Goal: Communication & Community: Answer question/provide support

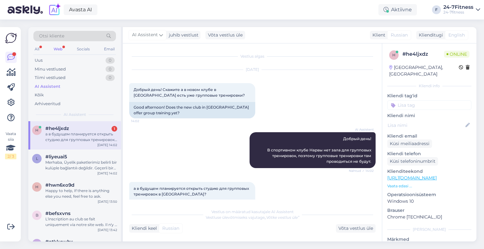
scroll to position [25, 0]
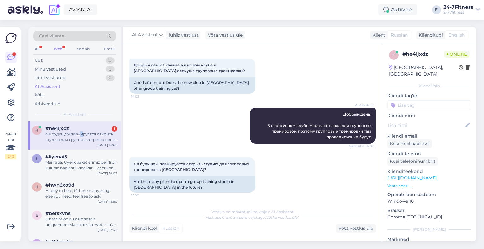
click at [82, 134] on div "а в будущем планируется открыть студию для групповых тренировок в [GEOGRAPHIC_D…" at bounding box center [81, 136] width 72 height 11
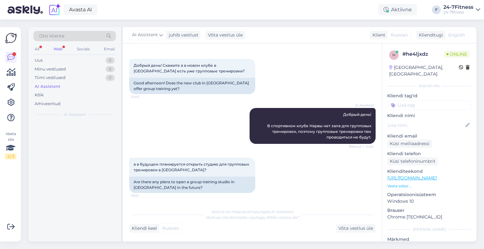
scroll to position [69, 0]
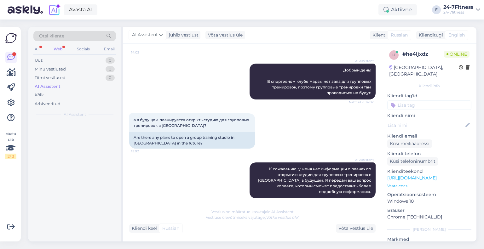
click at [59, 45] on div "Web" at bounding box center [57, 49] width 11 height 8
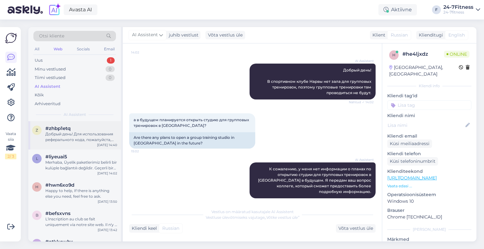
click at [92, 142] on div "Добрый день! Для использования реферального кода, пожалуйста, отправьте электро…" at bounding box center [81, 136] width 72 height 11
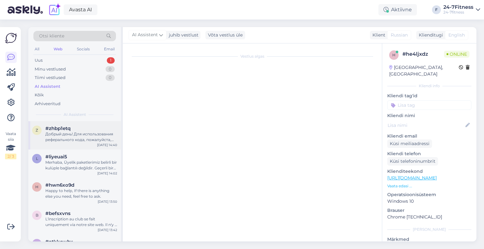
scroll to position [0, 0]
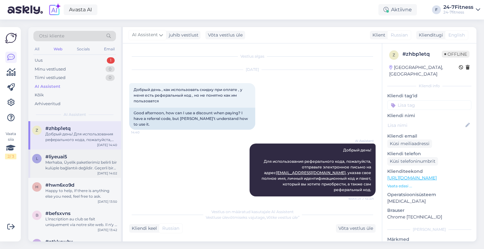
drag, startPoint x: 70, startPoint y: 165, endPoint x: 76, endPoint y: 164, distance: 6.4
click at [70, 165] on div "Merhaba, Üyelik paketlerimiz belirli bir kulüple bağlantılı değildir. Geçerli b…" at bounding box center [81, 165] width 72 height 11
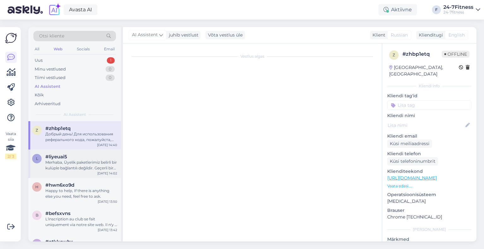
scroll to position [819, 0]
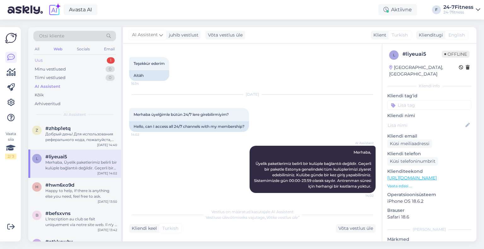
click at [35, 59] on div "Uus" at bounding box center [39, 60] width 8 height 6
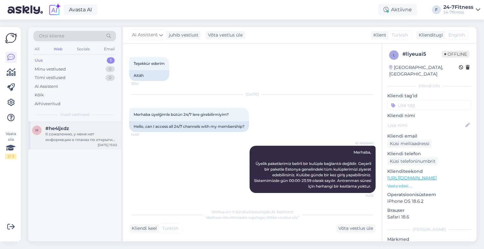
click at [87, 139] on div "К сожалению, у меня нет информации о планах по открытию студии для групповых тр…" at bounding box center [81, 136] width 72 height 11
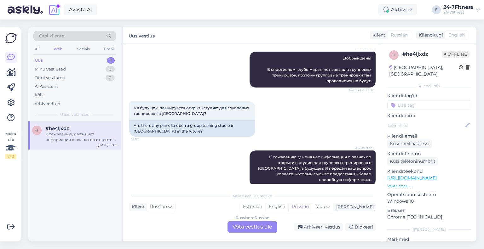
scroll to position [84, 0]
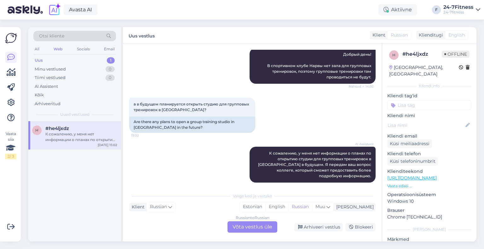
click at [242, 225] on div "Russian to Russian Võta vestlus üle" at bounding box center [252, 226] width 50 height 11
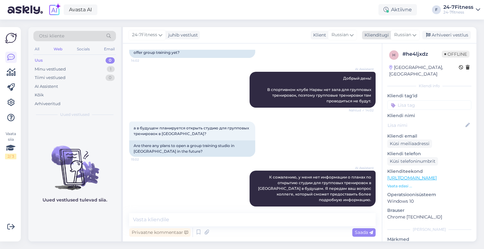
click at [401, 36] on span "Russian" at bounding box center [402, 34] width 17 height 7
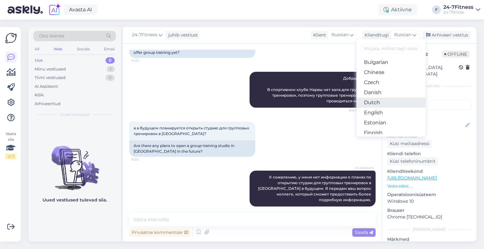
scroll to position [31, 0]
click at [384, 113] on link "Estonian" at bounding box center [390, 112] width 69 height 10
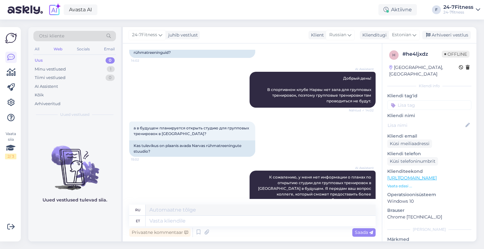
scroll to position [69, 0]
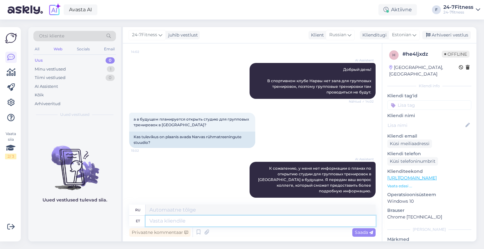
click at [243, 223] on textarea at bounding box center [261, 221] width 230 height 11
type textarea "Narvas e"
type textarea "Нарва"
type textarea "Narvas ei pl"
type textarea "В Нарве нет"
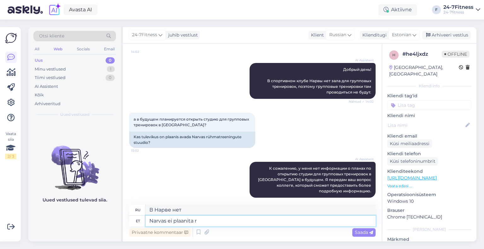
type textarea "Narvas ei plaanita rü"
type textarea "Никаких планов в [GEOGRAPHIC_DATA]"
type textarea "Narvas ei plaanita rühmatreeningute sa"
type textarea "Групповые тренировки в [GEOGRAPHIC_DATA] не планируются."
type textarea "Narvas ei plaanita rühmatreeningute saali av"
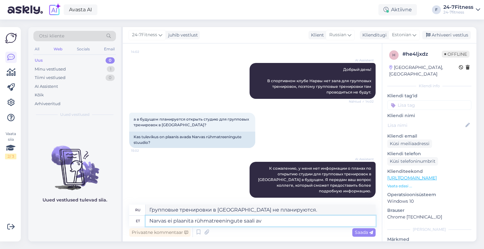
type textarea "В [GEOGRAPHIC_DATA] не планируется открытие зала групповых тренировок"
type textarea "Narvas ei plaanita rühmatreeningute saali avamist."
type textarea "Планов по открытию зала групповых тренировок в [GEOGRAPHIC_DATA] нет."
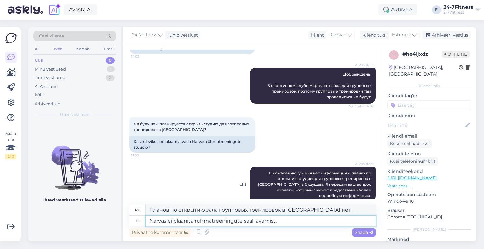
scroll to position [69, 0]
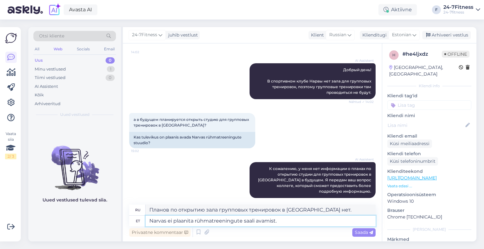
type textarea "Narvas ei plaanita rühmatreeningute saali avamist."
drag, startPoint x: 322, startPoint y: 198, endPoint x: 344, endPoint y: 214, distance: 27.5
drag, startPoint x: 344, startPoint y: 214, endPoint x: 318, endPoint y: 221, distance: 27.1
click at [318, 221] on textarea "Narvas ei plaanita rühmatreeningute saali avamist." at bounding box center [261, 221] width 230 height 11
click at [355, 232] on span "Saada" at bounding box center [364, 233] width 18 height 6
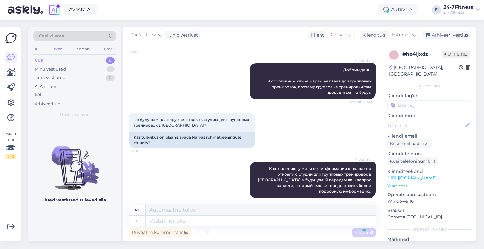
scroll to position [112, 0]
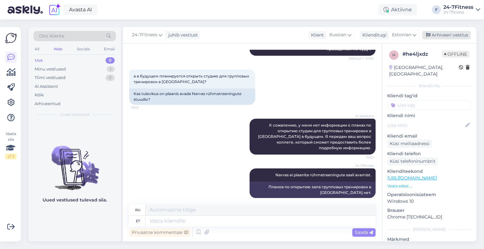
click at [451, 34] on div "Arhiveeri vestlus" at bounding box center [446, 35] width 49 height 9
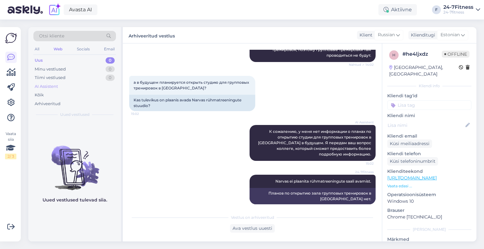
click at [59, 86] on div "AI Assistent" at bounding box center [74, 86] width 83 height 9
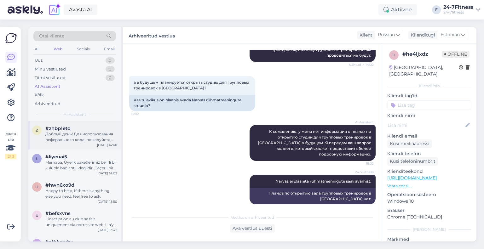
click at [86, 139] on div "Добрый день! Для использования реферального кода, пожалуйста, отправьте электро…" at bounding box center [81, 136] width 72 height 11
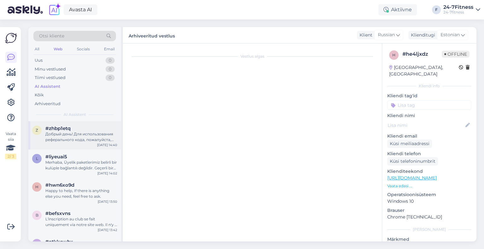
scroll to position [0, 0]
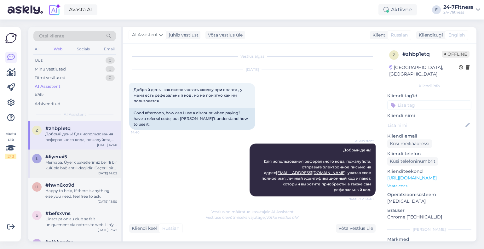
click at [81, 154] on div "#liyeuai5" at bounding box center [81, 157] width 72 height 6
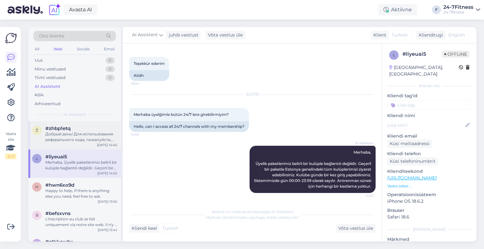
click at [74, 140] on div "Добрый день! Для использования реферального кода, пожалуйста, отправьте электро…" at bounding box center [81, 136] width 72 height 11
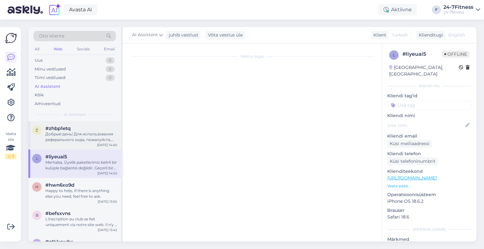
scroll to position [0, 0]
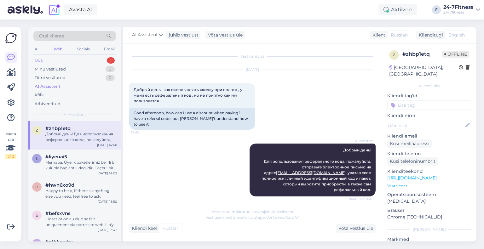
click at [91, 58] on div "Uus 1" at bounding box center [74, 60] width 83 height 9
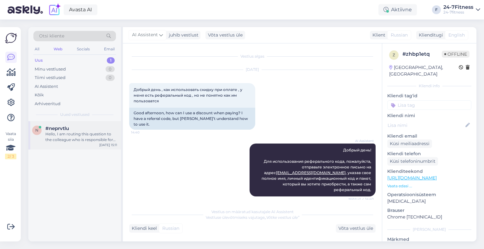
click at [98, 131] on div "Hello, I am routing this question to the colleague who is responsible for this …" at bounding box center [81, 136] width 72 height 11
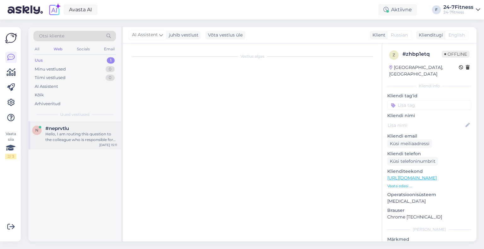
scroll to position [8, 0]
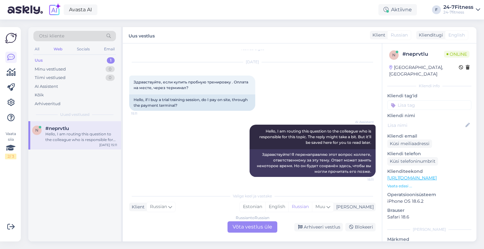
click at [256, 229] on div "Russian to Russian Võta vestlus üle" at bounding box center [252, 226] width 50 height 11
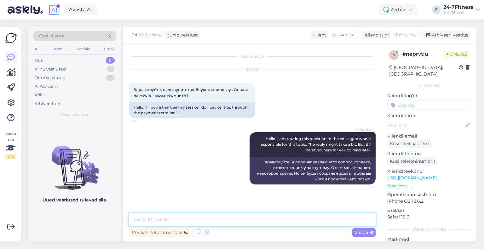
click at [239, 217] on textarea at bounding box center [252, 219] width 246 height 13
click at [402, 39] on div "Russian" at bounding box center [405, 35] width 29 height 10
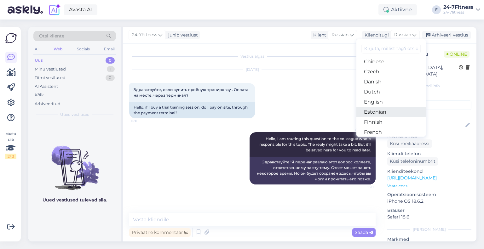
click at [393, 108] on link "Estonian" at bounding box center [390, 112] width 69 height 10
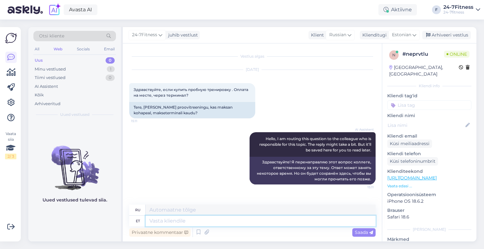
click at [163, 221] on textarea at bounding box center [261, 221] width 230 height 11
paste textarea "Kui soovite meie jõusaali külastada ühe korra, siis saate endale värava küljes …"
type textarea "Kui soovite meie jõusaali külastada ühe korra, siis saate endale värava küljes …"
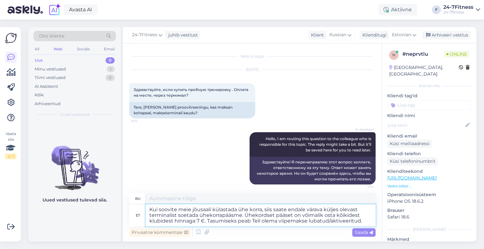
type textarea "Если вы хотите посетить наш тренажерный зал один раз, вы можете приобрести одно…"
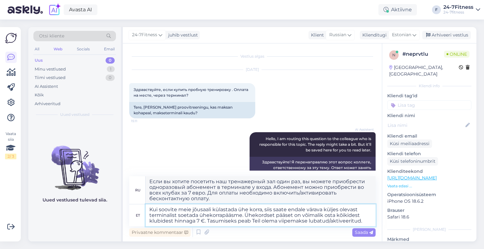
scroll to position [20, 0]
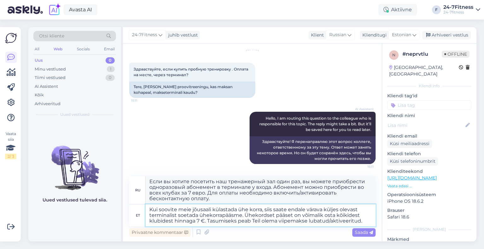
drag, startPoint x: 362, startPoint y: 221, endPoint x: 244, endPoint y: 217, distance: 117.6
click at [244, 217] on textarea "Kui soovite meie jõusaali külastada ühe korra, siis saate endale värava küljes …" at bounding box center [261, 215] width 230 height 22
paste textarea "rapääsme saate osta spordiklubist kohapealt. Tasuda saab pangakaardiga, millel …"
type textarea "Kui soovite meie jõusaali külastada ühe korra, siis saate endale värava küljes …"
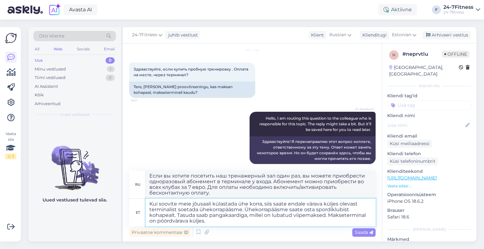
type textarea "Если вы хотите посетить наш тренажерный зал один раз, вы можете приобрести одно…"
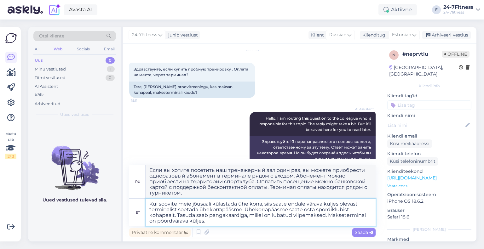
type textarea "Kui soovite meie jõusaali külastada ühe korra, siis saate endale värava küljes …"
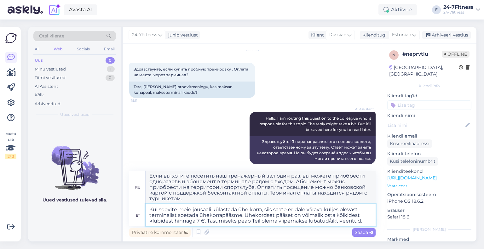
type textarea "Если вы хотите посетить наш тренажерный зал один раз, вы можете приобрести одно…"
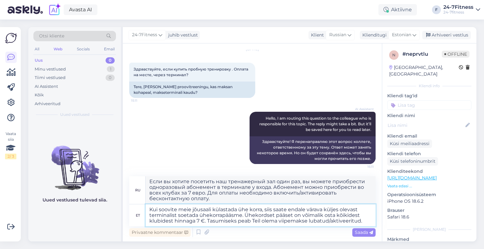
click at [266, 222] on textarea "Kui soovite meie jõusaali külastada ühe korra, siis saate endale värava küljes …" at bounding box center [261, 215] width 230 height 22
drag, startPoint x: 362, startPoint y: 220, endPoint x: 208, endPoint y: 223, distance: 154.4
click at [208, 223] on textarea "Kui soovite meie jõusaali külastada ühe korra, siis saate endale värava küljes …" at bounding box center [261, 215] width 230 height 22
paste textarea "Ühekorrapääsme saate osta spordiklubist kohapealt. Tasuda saab pangakaardiga, m…"
type textarea "Kui soovite meie jõusaali külastada ühe korra, siis saate endale värava küljes …"
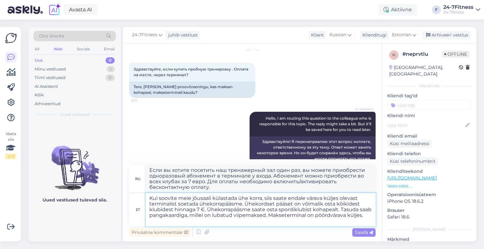
type textarea "Если вы хотите посетить наш тренажерный зал один раз, вы можете приобрести одно…"
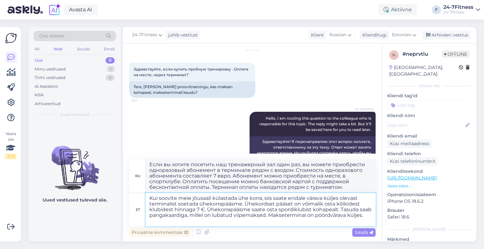
drag, startPoint x: 339, startPoint y: 212, endPoint x: 208, endPoint y: 210, distance: 130.4
click at [208, 210] on textarea "Kui soovite meie jõusaali külastada ühe korra, siis saate endale värava küljes …" at bounding box center [261, 209] width 230 height 33
type textarea "Kui soovite meie jõusaali külastada ühe korra, siis saate endale värava küljes …"
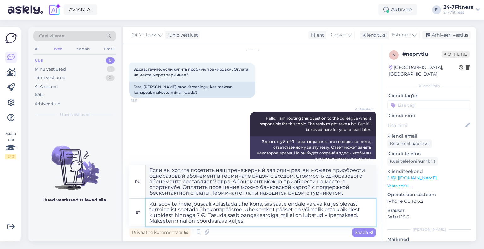
type textarea "Если вы хотите посетить наш тренажерный зал один раз, вы можете приобрести одно…"
type textarea "Kui soovite meie jõusaali külastada ühe korra, siis saate endale värava küljes …"
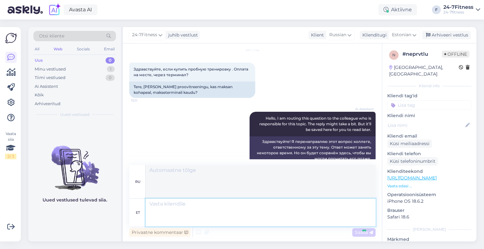
scroll to position [87, 0]
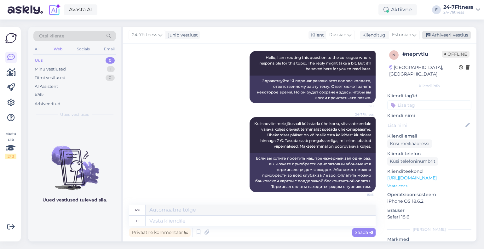
click at [440, 37] on div "Arhiveeri vestlus" at bounding box center [446, 35] width 49 height 9
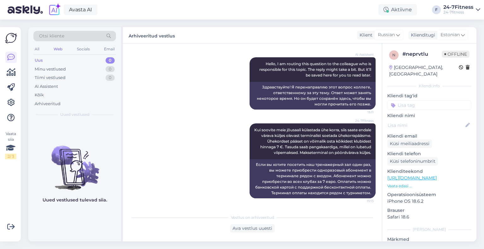
scroll to position [81, 0]
click at [50, 88] on div "AI Assistent" at bounding box center [46, 86] width 23 height 6
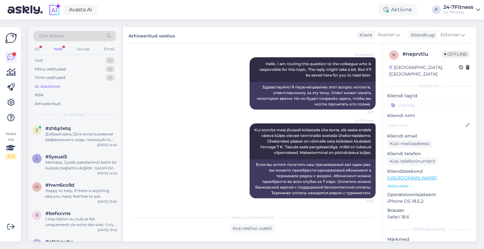
click at [59, 46] on div "Web" at bounding box center [57, 49] width 11 height 8
click at [85, 146] on div "x #xxqz1zre Liikmekaardi tellimusega seotud küsimuste osas palume kirjutada mei…" at bounding box center [74, 135] width 93 height 28
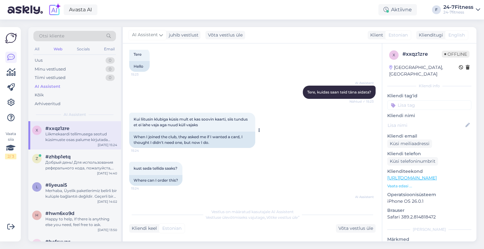
scroll to position [0, 0]
